Goal: Task Accomplishment & Management: Complete application form

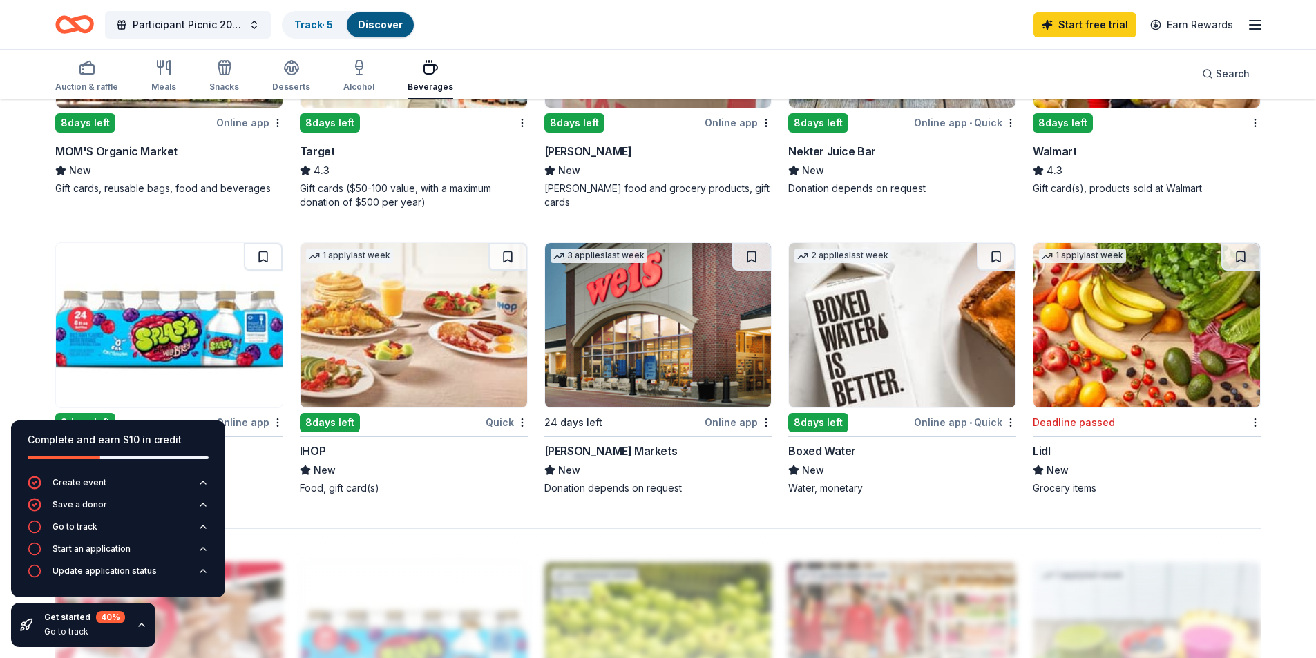
scroll to position [898, 0]
click at [1143, 343] on img at bounding box center [1146, 324] width 227 height 164
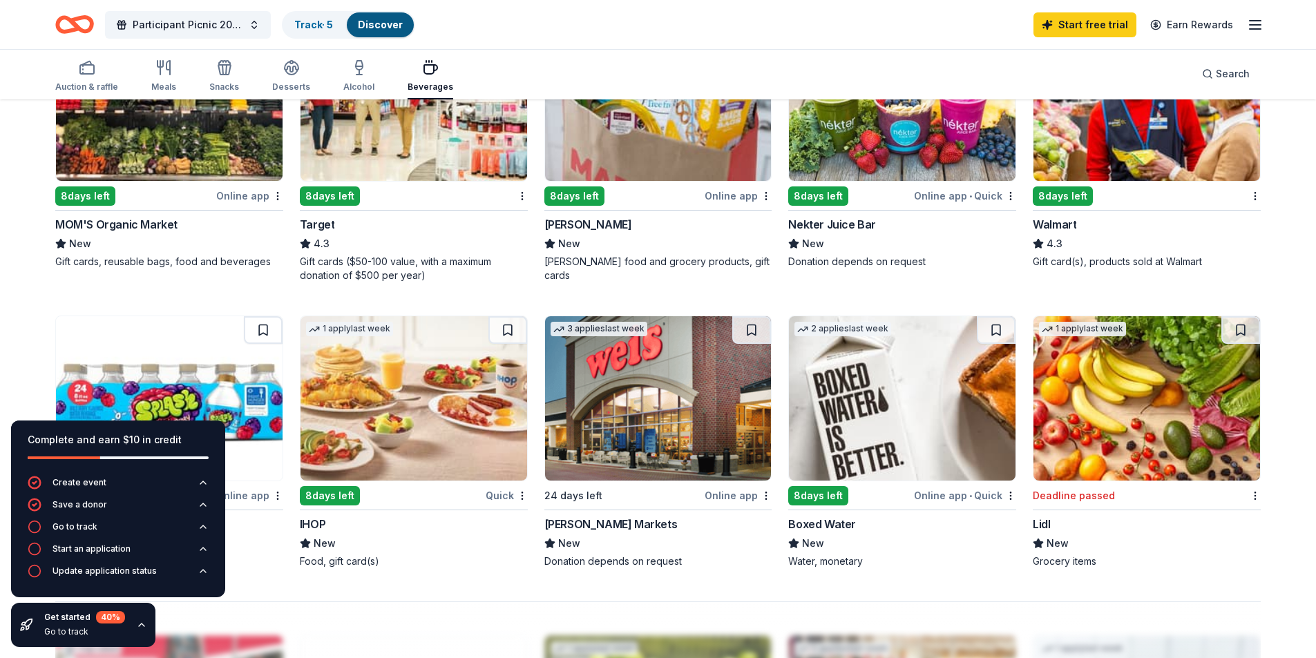
scroll to position [829, 0]
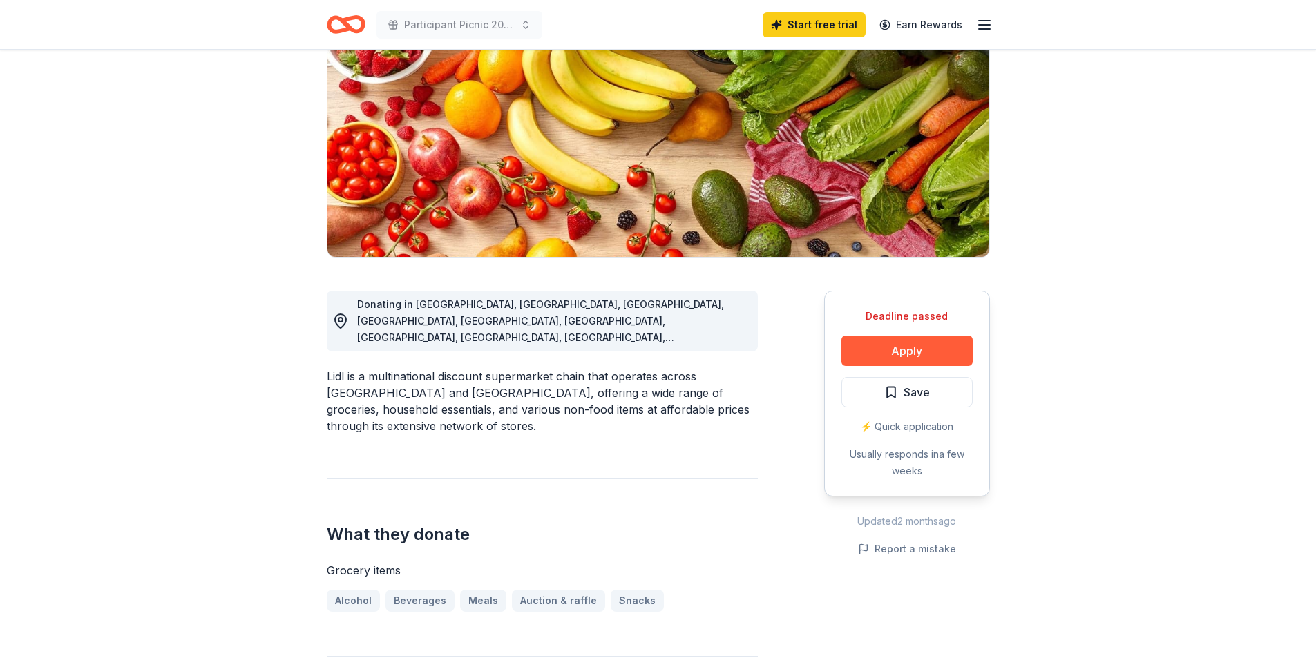
scroll to position [138, 0]
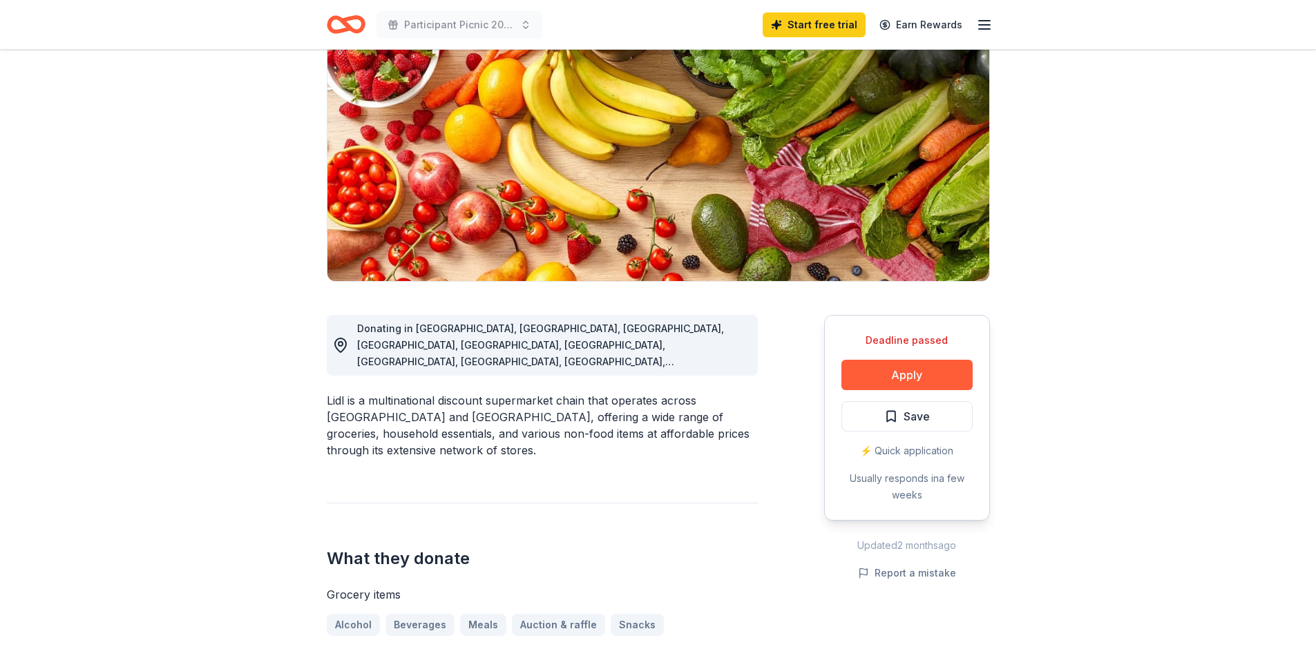
click at [907, 371] on button "Apply" at bounding box center [906, 375] width 131 height 30
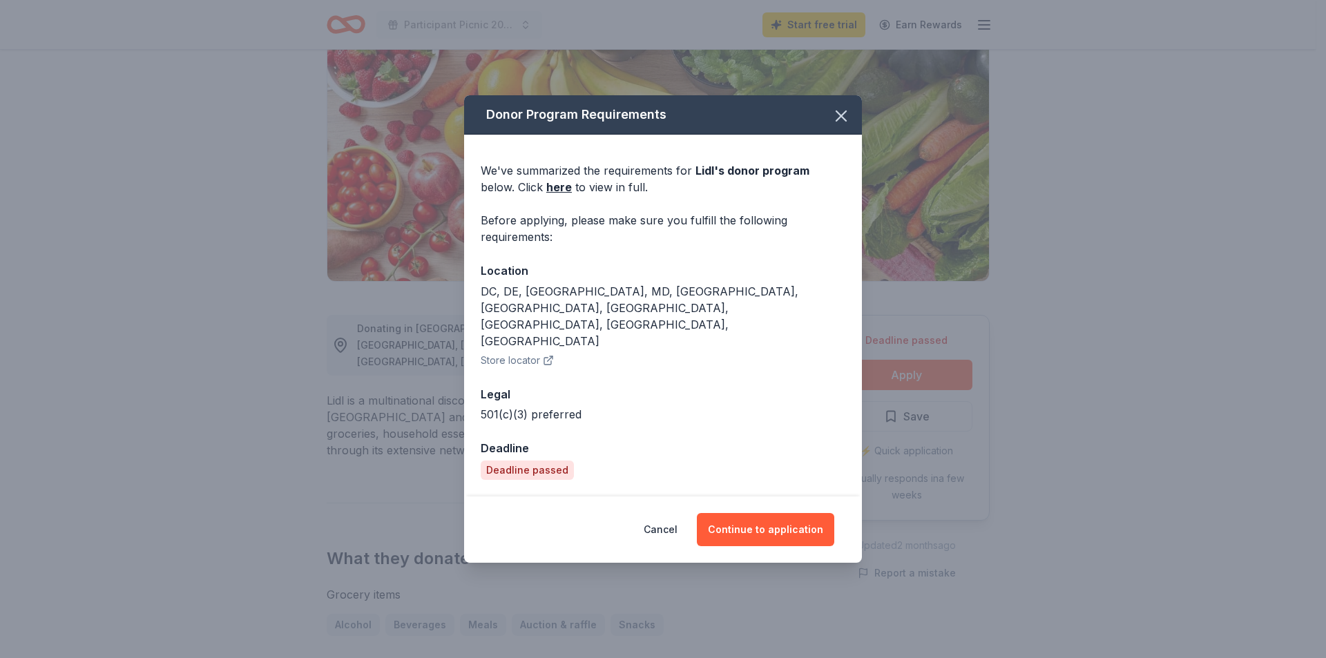
click at [776, 513] on button "Continue to application" at bounding box center [765, 529] width 137 height 33
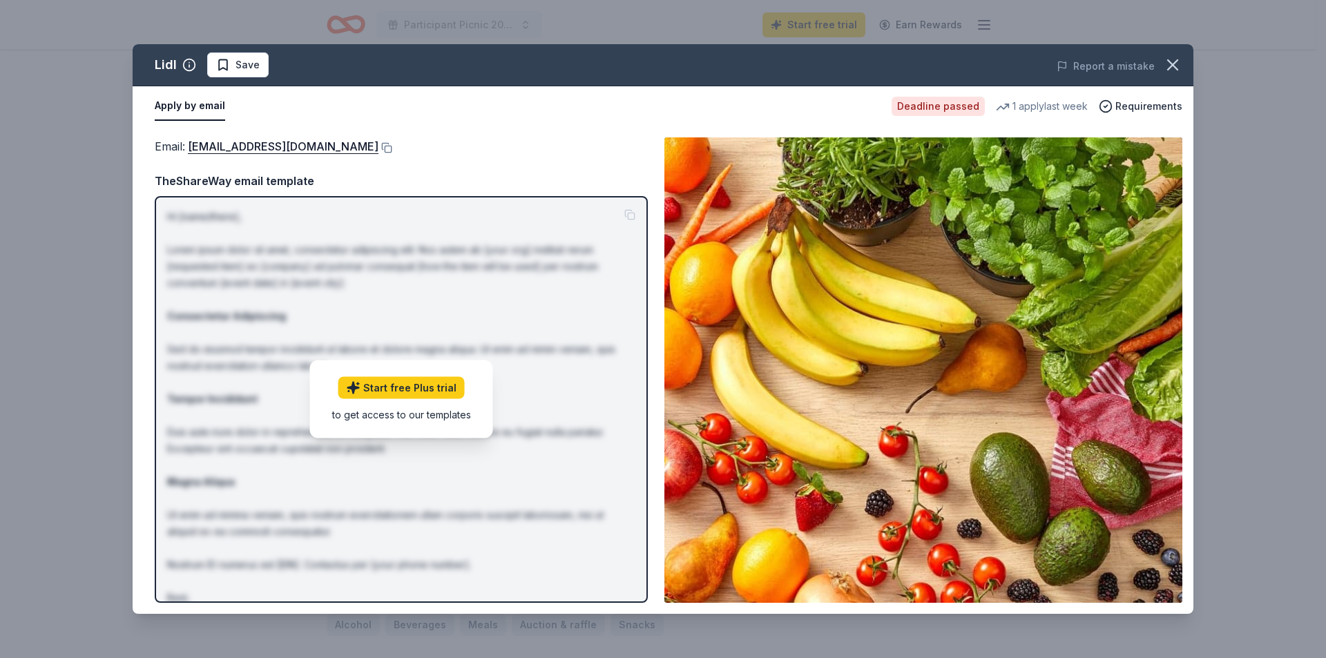
click at [1156, 100] on span "Requirements" at bounding box center [1149, 106] width 67 height 17
click at [1172, 64] on icon "button" at bounding box center [1173, 65] width 10 height 10
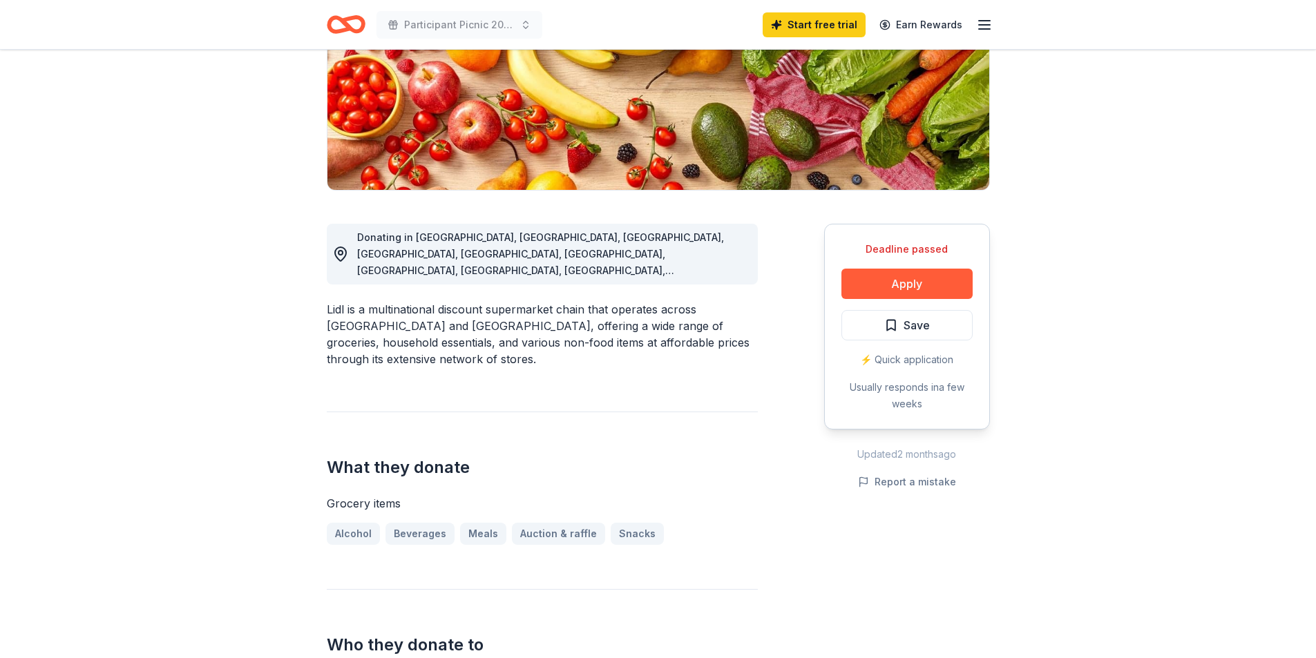
scroll to position [0, 0]
